Goal: Use online tool/utility

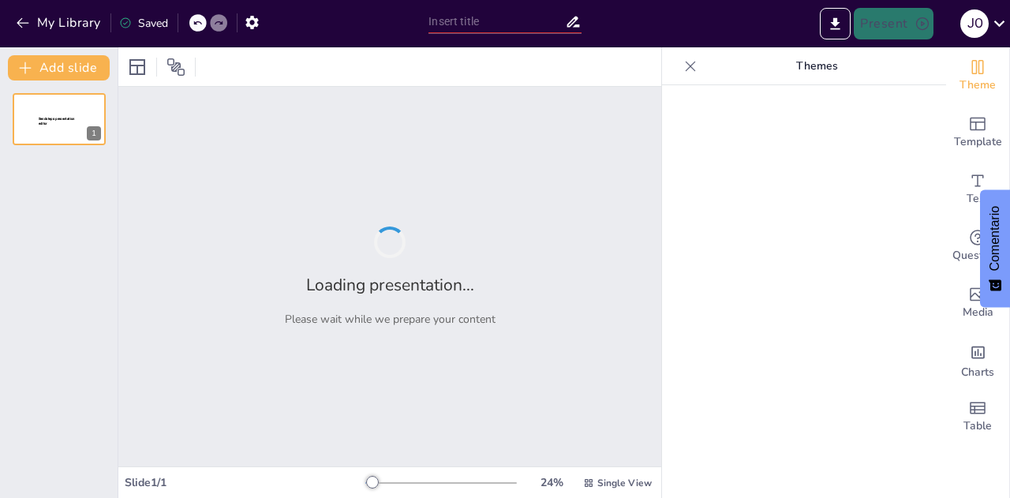
type input "Ecosistema Tecnológico CultuRed [GEOGRAPHIC_DATA]: Integración y Modernización …"
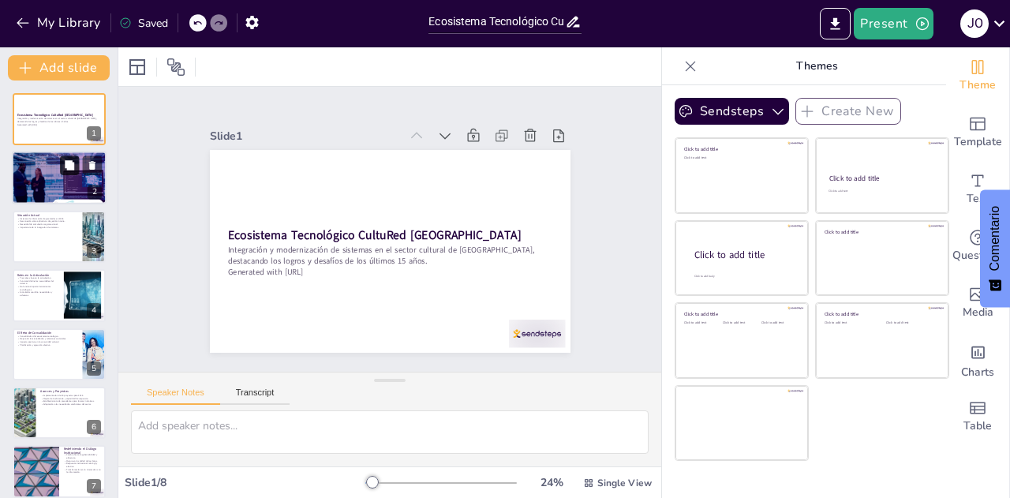
click at [69, 174] on button at bounding box center [69, 165] width 19 height 19
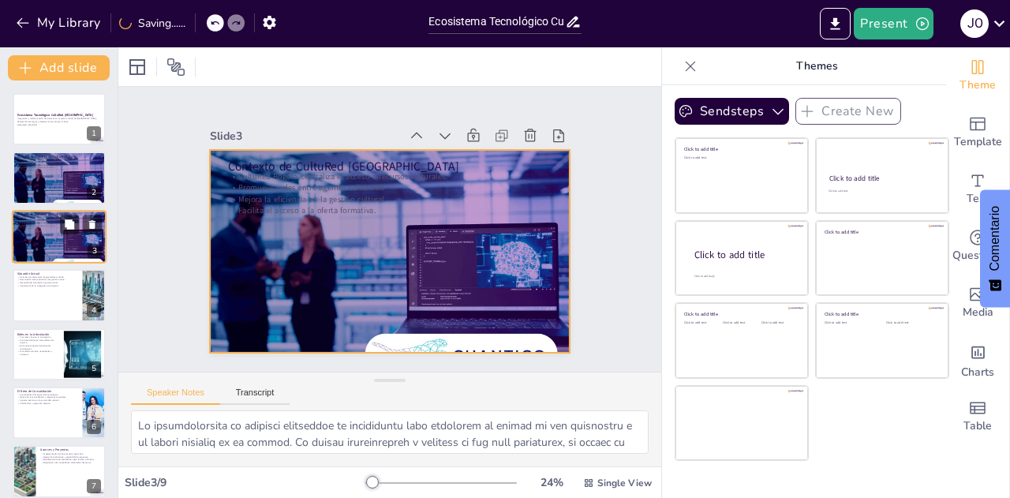
click at [59, 239] on div at bounding box center [59, 236] width 95 height 63
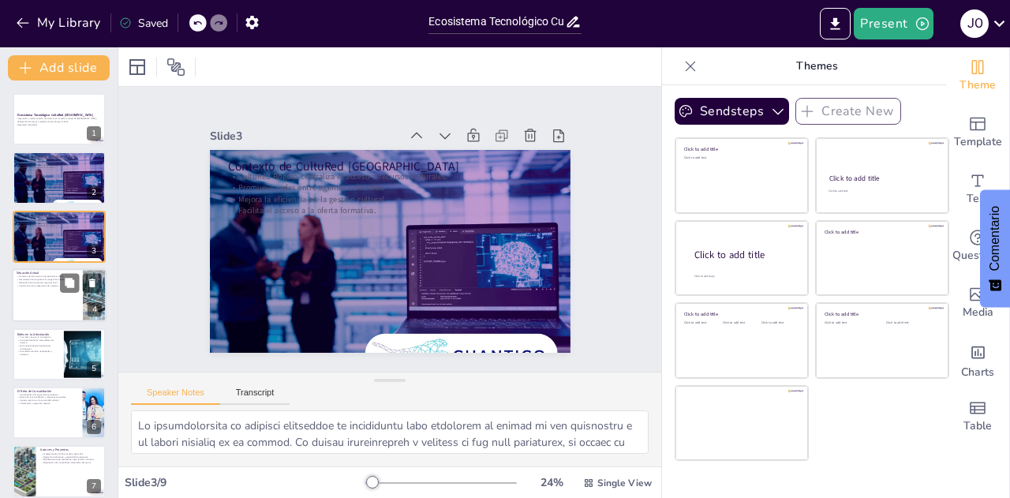
click at [46, 304] on div at bounding box center [59, 295] width 95 height 54
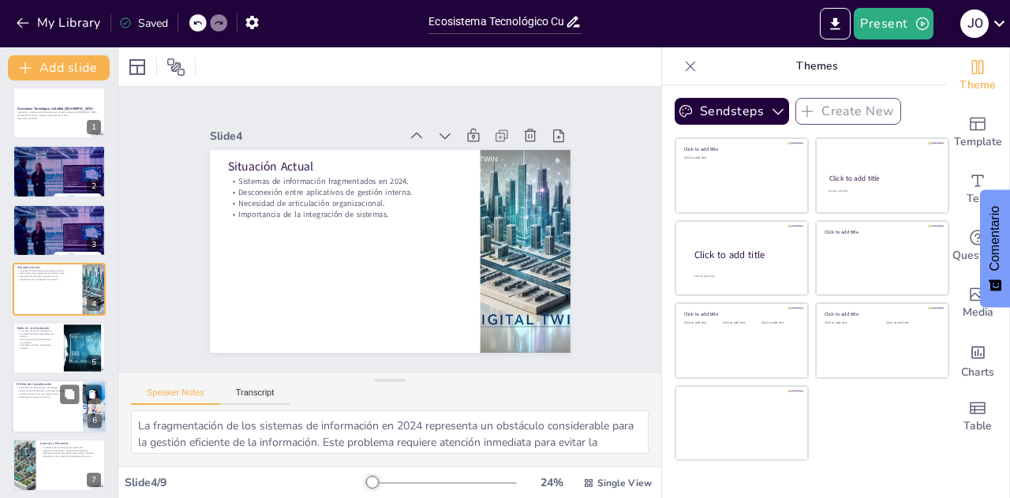
click at [44, 339] on div "Tres roles clave en la articulación. Funcional define las necesidades del siste…" at bounding box center [38, 339] width 42 height 21
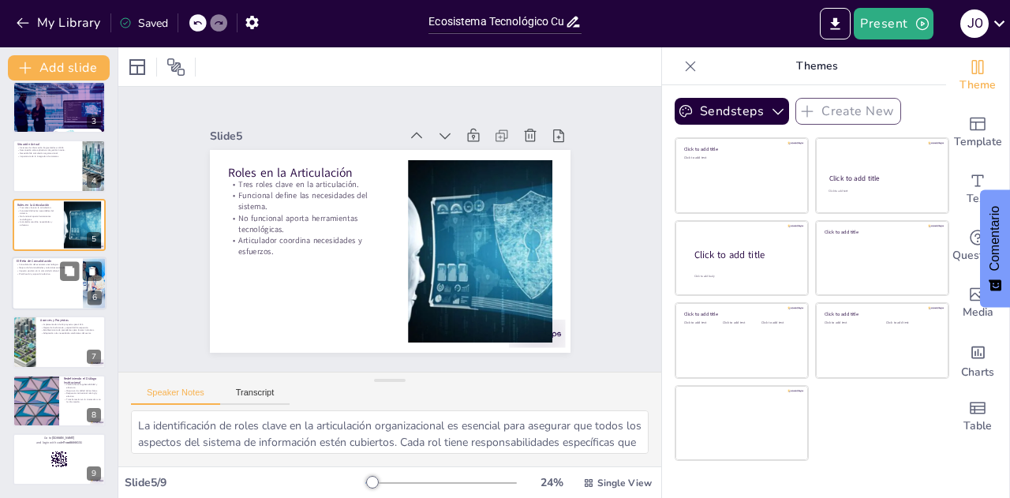
click at [45, 296] on div at bounding box center [59, 283] width 95 height 54
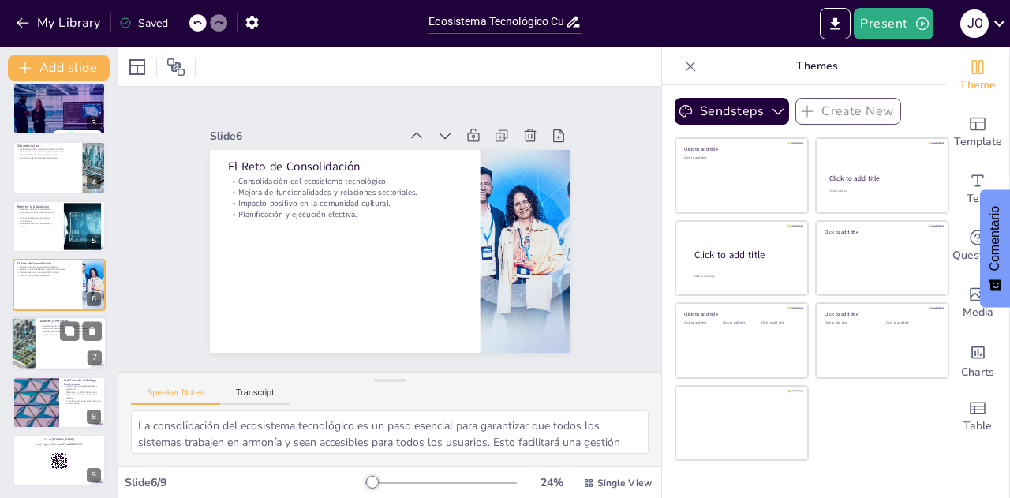
scroll to position [129, 0]
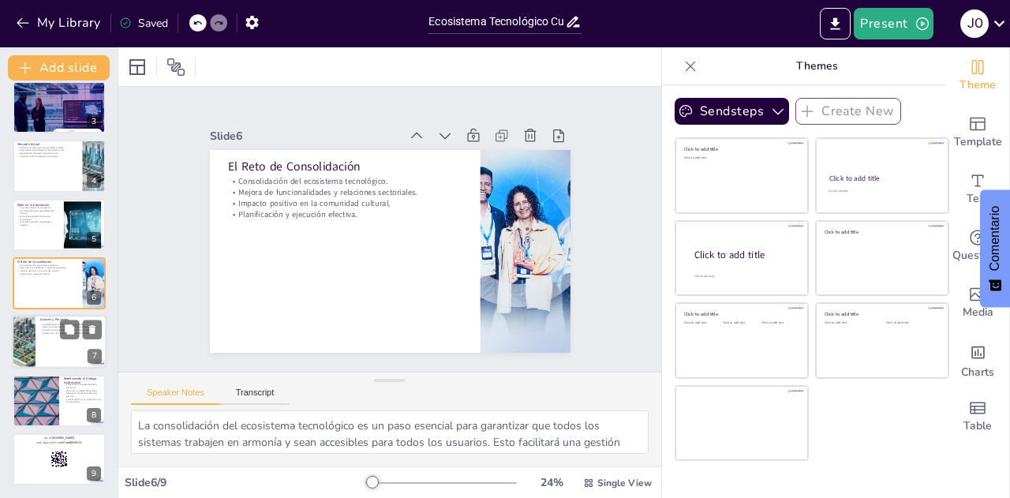
click at [27, 345] on div at bounding box center [24, 343] width 94 height 54
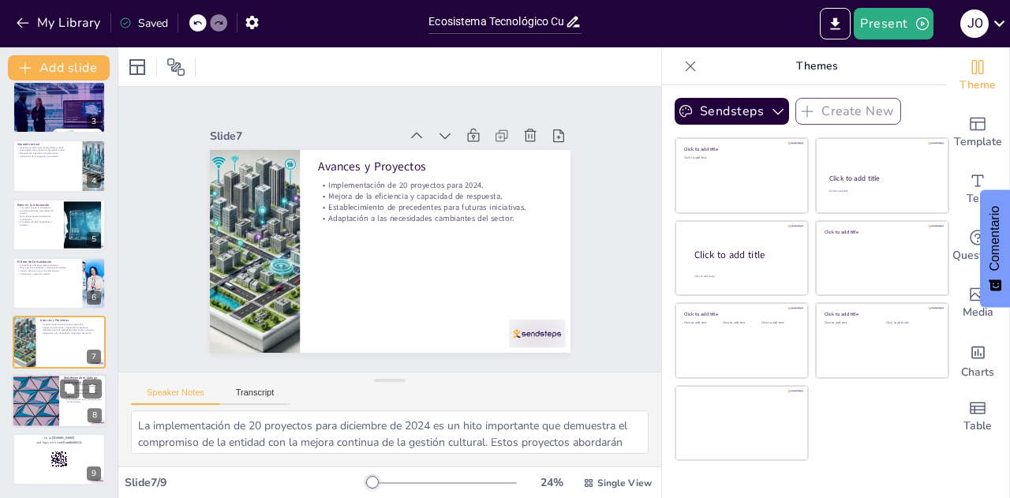
click at [43, 405] on div at bounding box center [35, 401] width 95 height 54
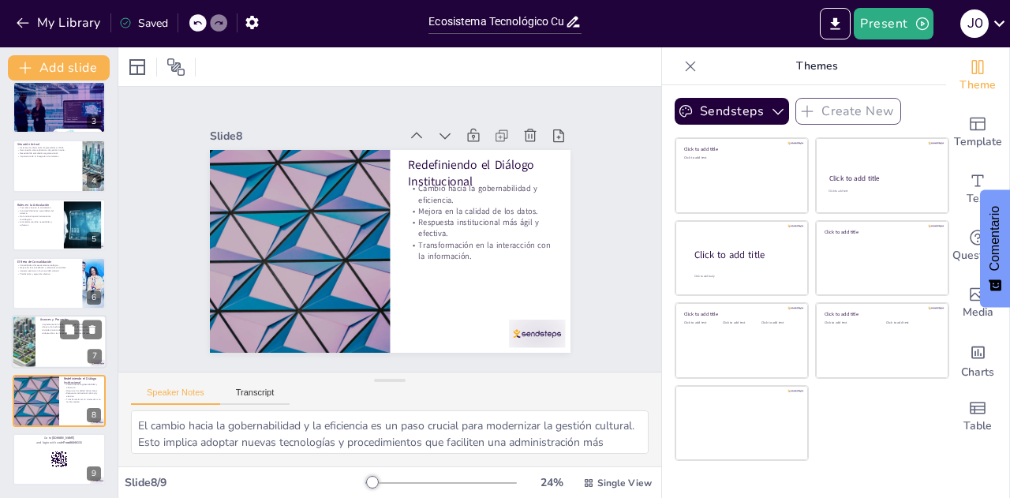
click at [41, 351] on div at bounding box center [59, 343] width 95 height 54
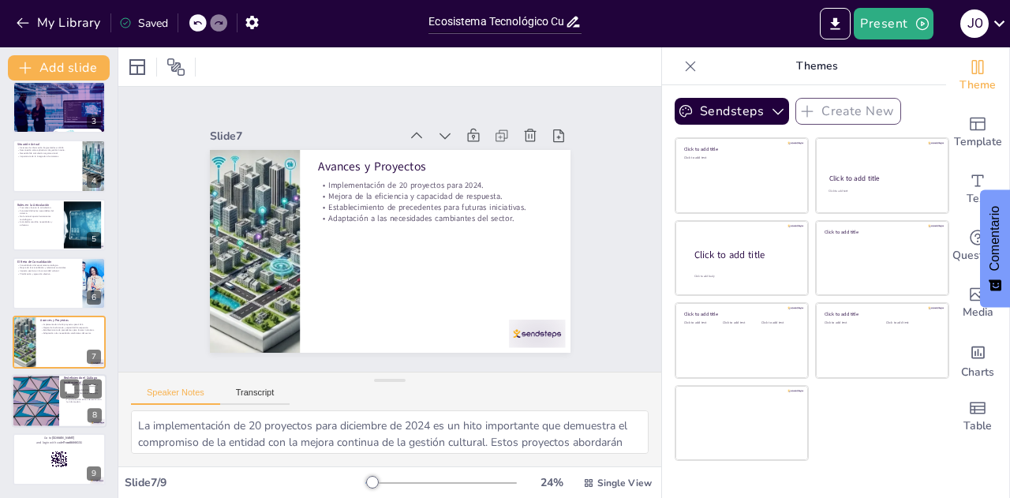
click at [43, 406] on div at bounding box center [35, 401] width 95 height 54
type textarea "El cambio hacia la gobernabilidad y la eficiencia es un paso crucial para moder…"
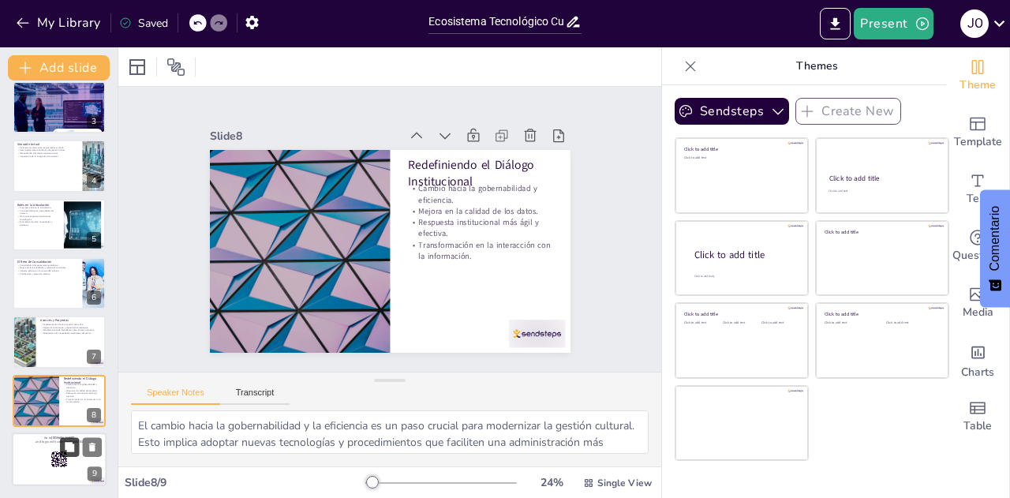
click at [67, 451] on icon at bounding box center [69, 446] width 9 height 9
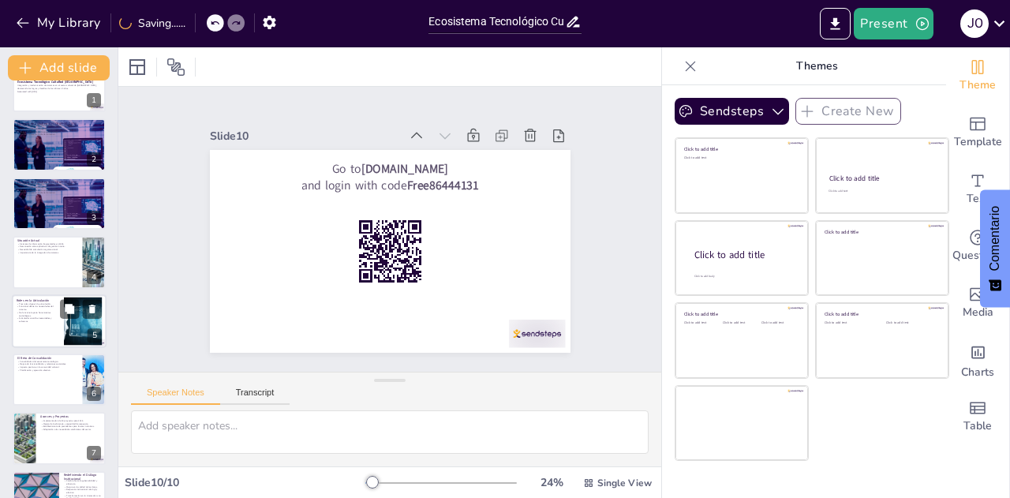
scroll to position [0, 0]
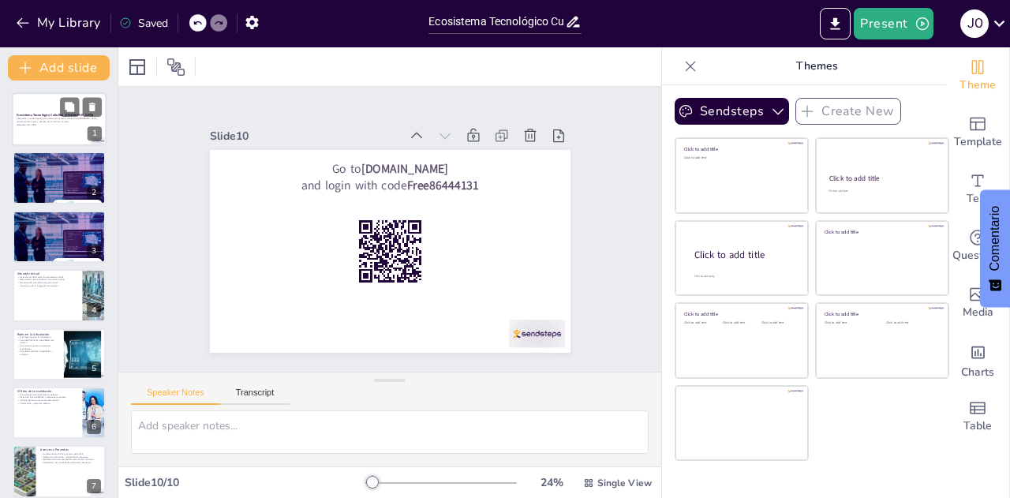
click at [55, 138] on div at bounding box center [59, 119] width 95 height 54
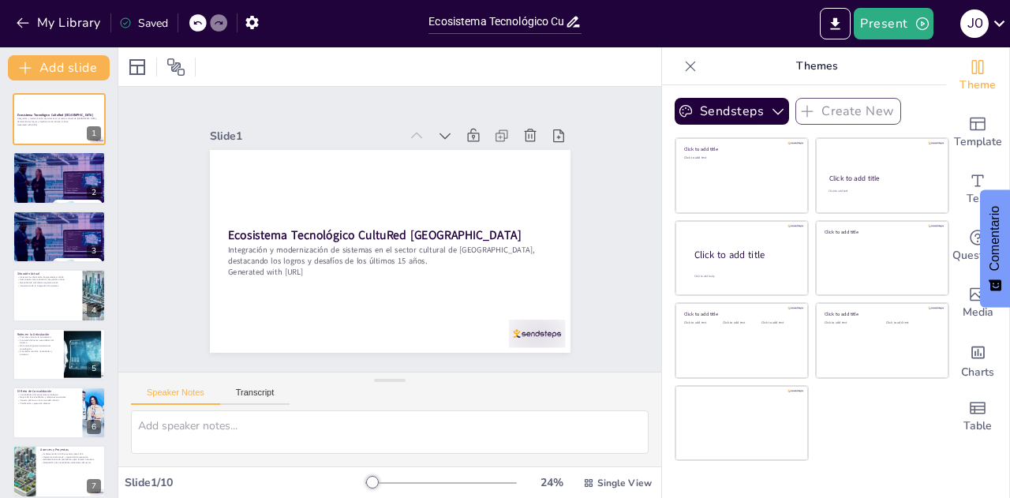
click at [683, 66] on icon at bounding box center [691, 66] width 16 height 16
